Goal: Check status

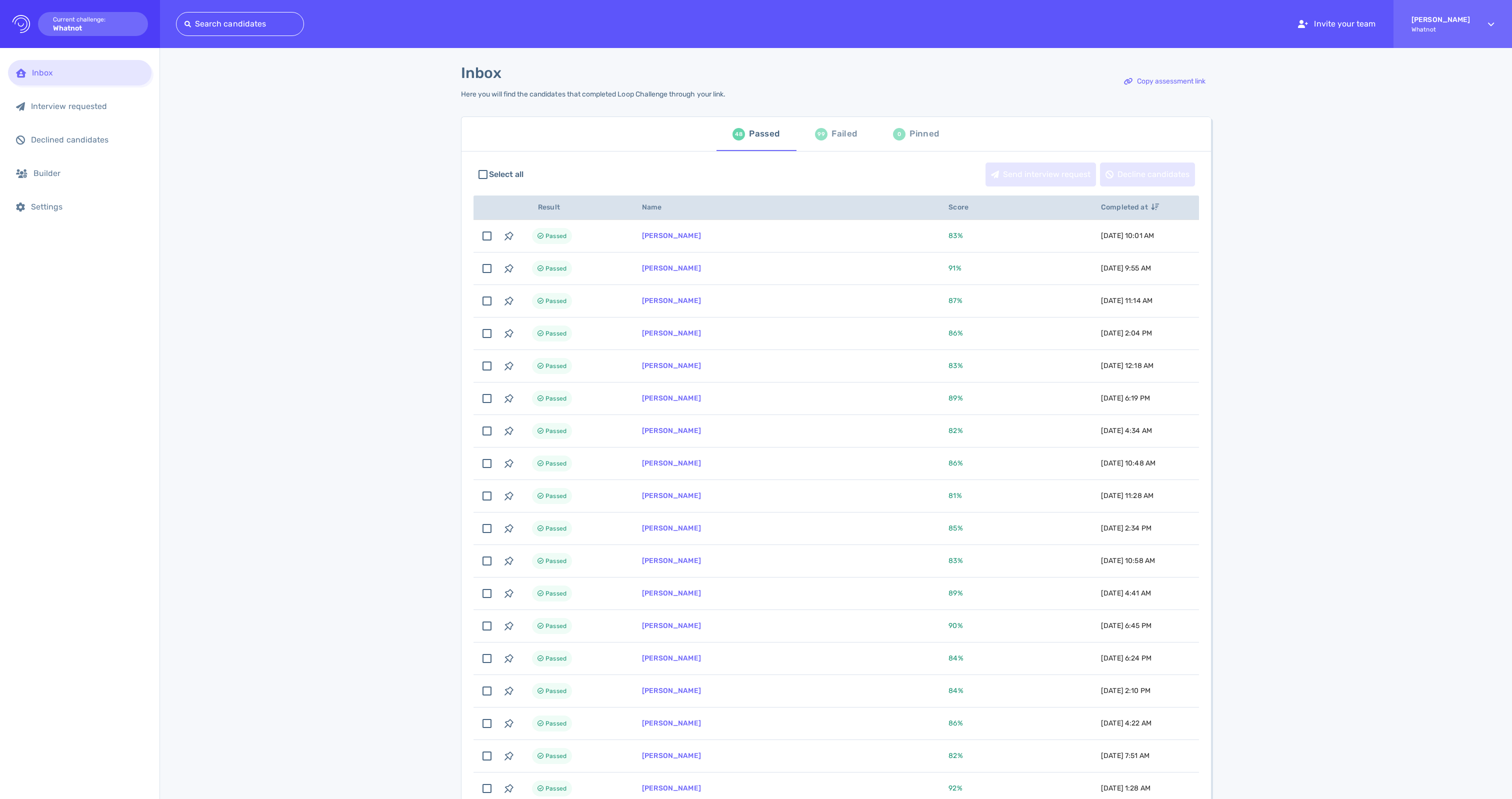
click at [822, 137] on div "99" at bounding box center [821, 134] width 12 height 12
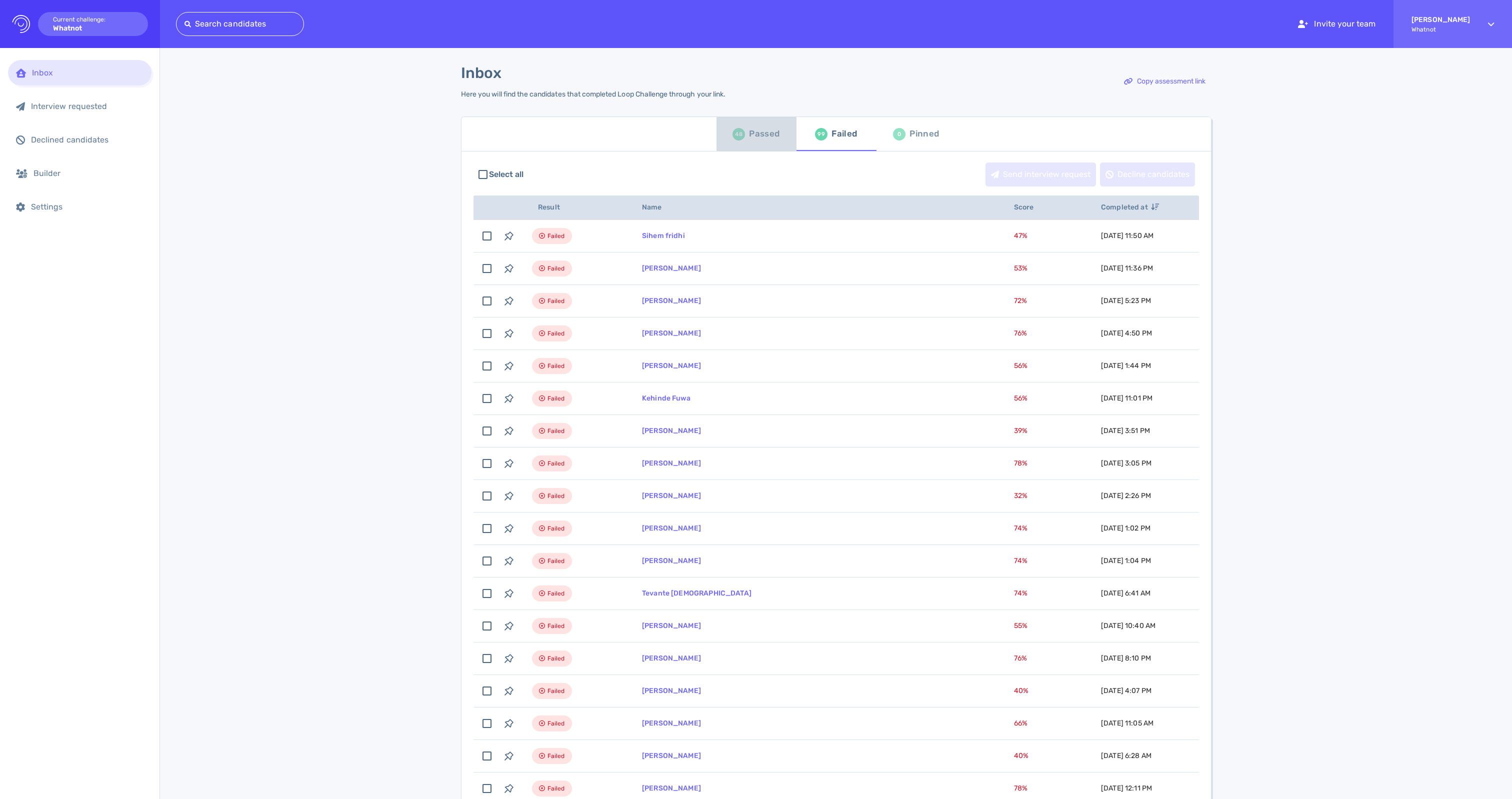
click at [761, 136] on div "Passed" at bounding box center [764, 134] width 31 height 15
